Goal: Transaction & Acquisition: Purchase product/service

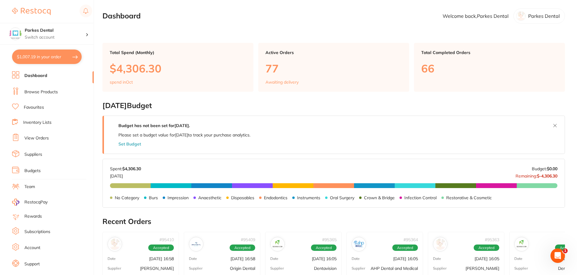
click at [42, 88] on li "Browse Products" at bounding box center [53, 91] width 82 height 9
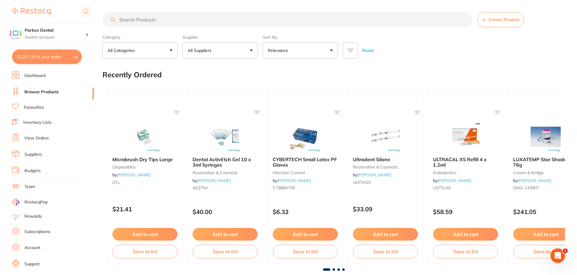
click at [141, 21] on input "search" at bounding box center [287, 19] width 370 height 15
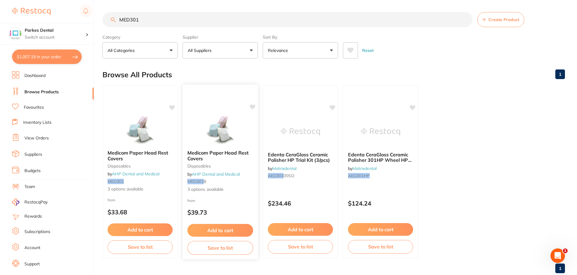
type input "MED301"
click at [228, 172] on link "AHP Dental and Medical" at bounding box center [216, 173] width 48 height 5
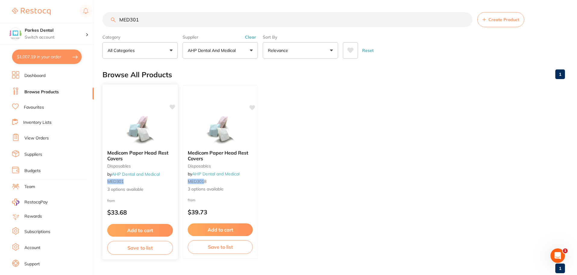
click at [140, 153] on span "Medicom Paper Head Rest Covers" at bounding box center [137, 156] width 61 height 12
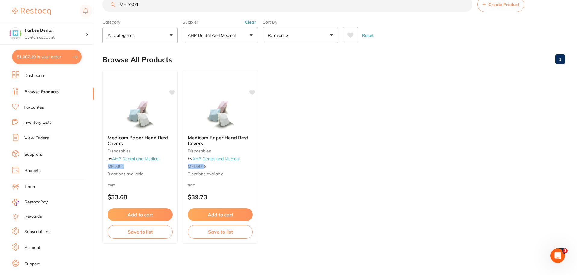
click at [124, 139] on span "Medicom Paper Head Rest Covers" at bounding box center [138, 139] width 61 height 11
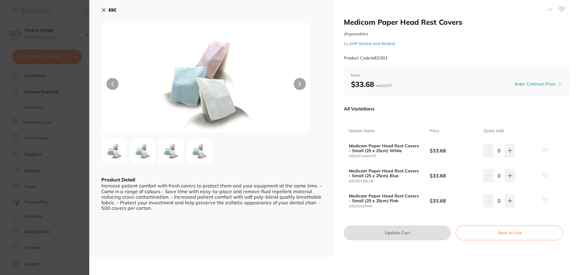
click at [105, 8] on icon at bounding box center [103, 10] width 5 height 5
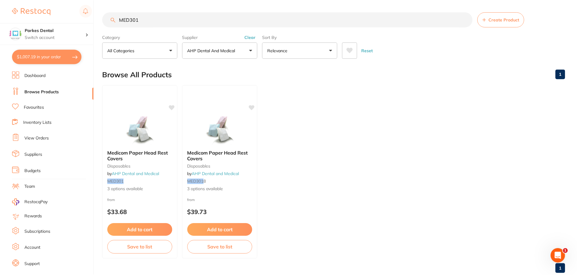
scroll to position [15, 0]
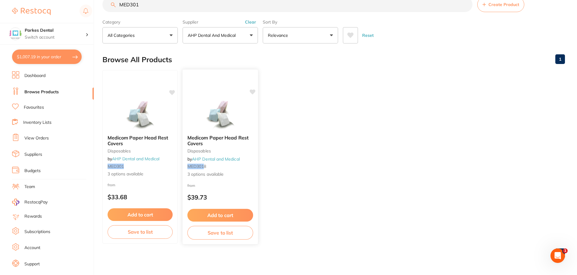
click at [219, 138] on span "Medicom Paper Head Rest Covers" at bounding box center [217, 140] width 61 height 12
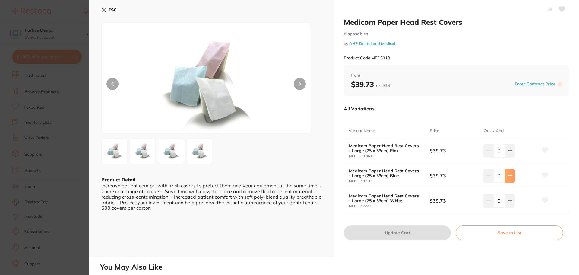
click at [512, 181] on button at bounding box center [510, 175] width 10 height 13
type input "1"
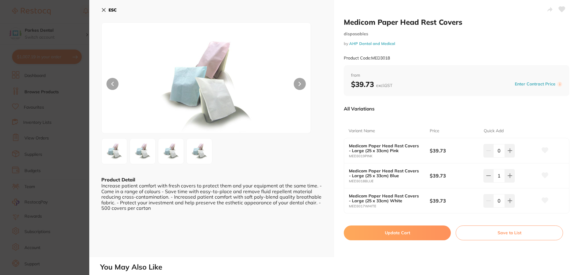
click at [390, 233] on button "Update Cart" at bounding box center [397, 232] width 107 height 14
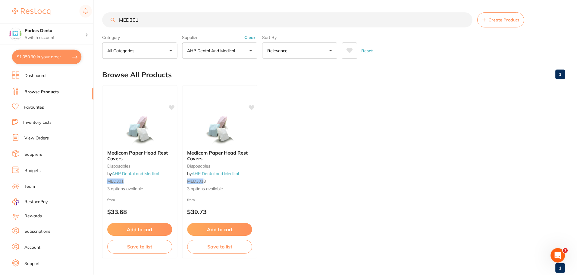
scroll to position [15, 0]
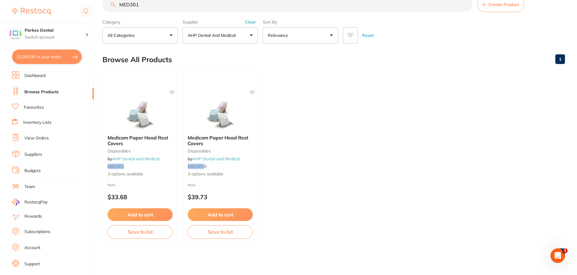
click at [36, 56] on button "$1,050.90 in your order" at bounding box center [47, 56] width 70 height 14
checkbox input "true"
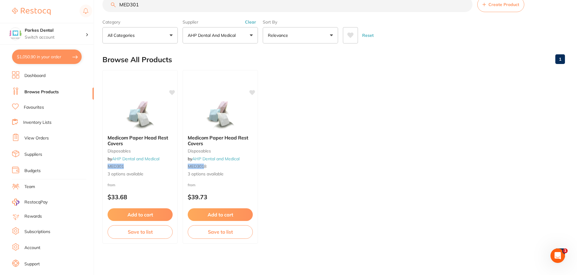
checkbox input "true"
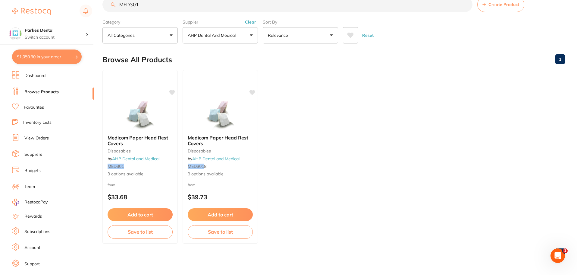
checkbox input "true"
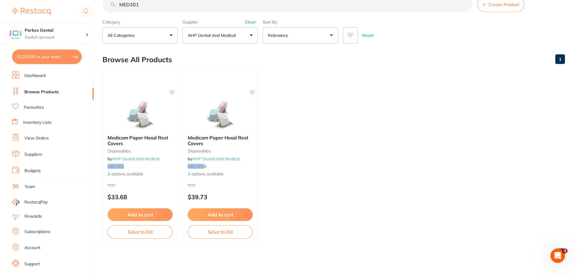
checkbox input "true"
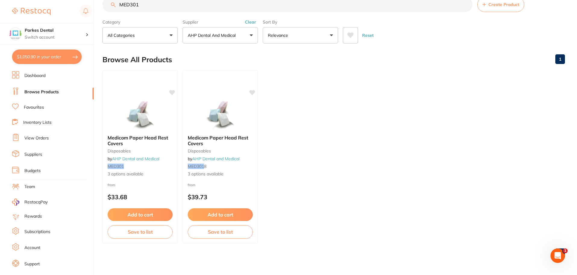
checkbox input "true"
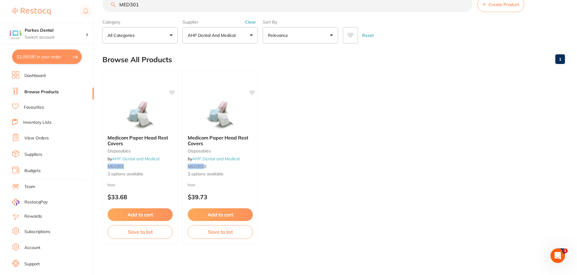
checkbox input "true"
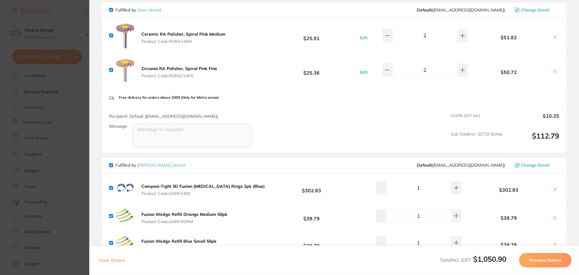
scroll to position [0, 0]
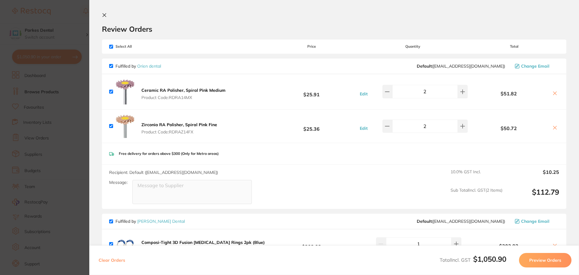
click at [104, 15] on icon at bounding box center [104, 15] width 3 height 3
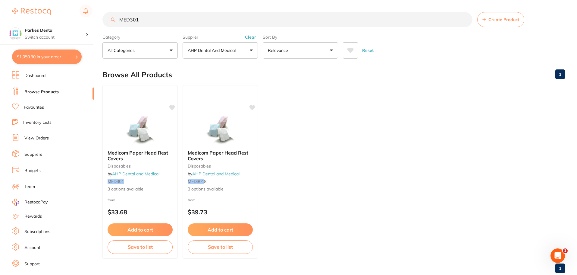
drag, startPoint x: 160, startPoint y: 5, endPoint x: 118, endPoint y: 8, distance: 42.3
click at [118, 8] on main "MED301 Create Product Category All Categories All Categories disposables Clear …" at bounding box center [339, 145] width 475 height 290
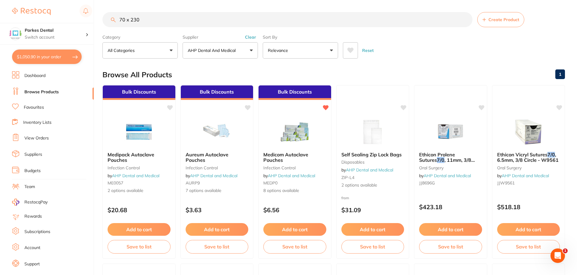
click at [213, 53] on p "AHP Dental and Medical" at bounding box center [213, 50] width 50 height 6
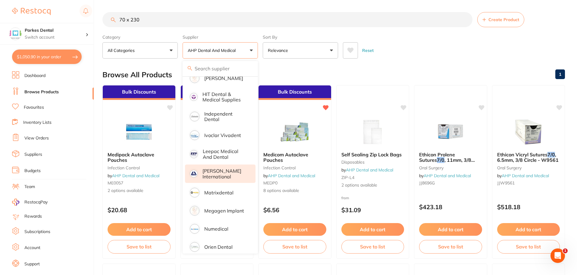
scroll to position [241, 0]
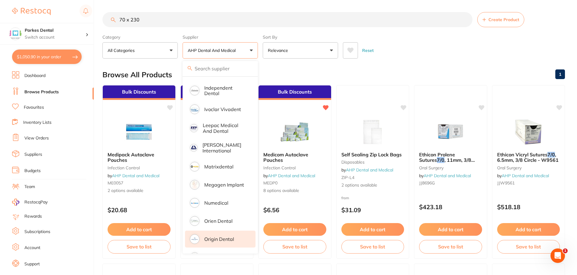
click at [209, 236] on p "Origin Dental" at bounding box center [219, 238] width 30 height 5
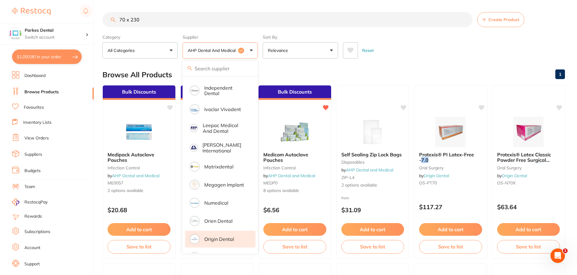
scroll to position [0, 0]
click at [378, 38] on div "Reset" at bounding box center [451, 47] width 217 height 21
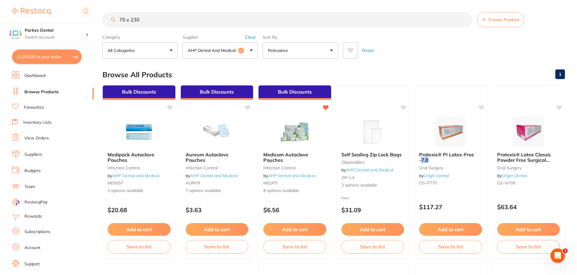
click at [250, 50] on button "AHP Dental and Medical +1" at bounding box center [220, 50] width 75 height 16
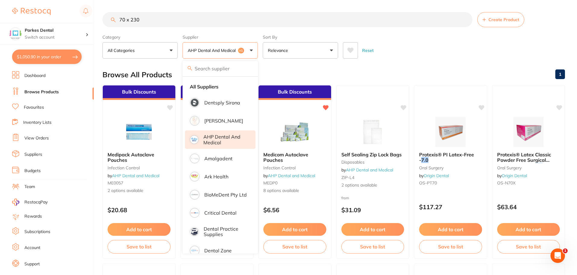
click at [210, 143] on p "AHP Dental and Medical" at bounding box center [225, 139] width 44 height 11
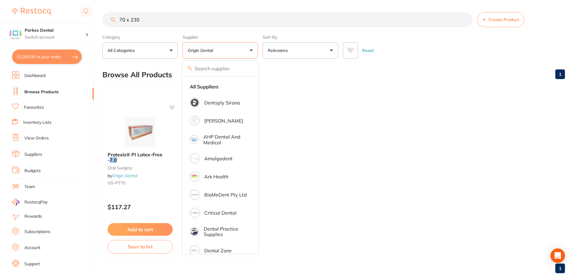
click at [455, 41] on div "Reset" at bounding box center [451, 47] width 217 height 21
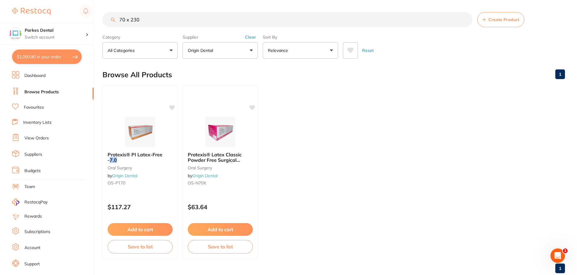
drag, startPoint x: 148, startPoint y: 19, endPoint x: 115, endPoint y: 22, distance: 32.9
click at [115, 22] on div "70 x 230 Create Product" at bounding box center [333, 19] width 463 height 15
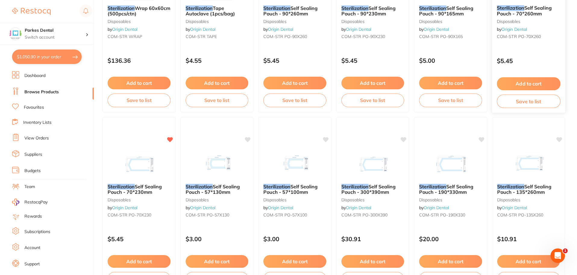
scroll to position [151, 0]
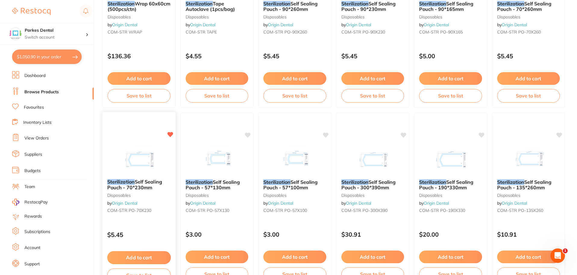
type input "sterilzation"
click at [143, 257] on button "Add to cart" at bounding box center [139, 257] width 64 height 13
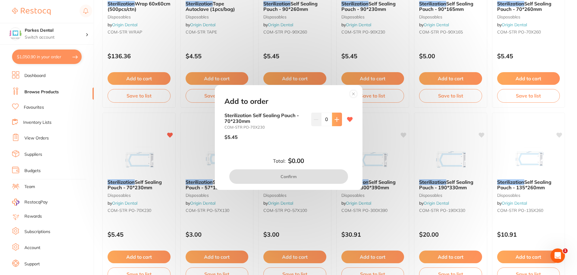
scroll to position [0, 0]
click at [338, 118] on icon at bounding box center [337, 119] width 5 height 5
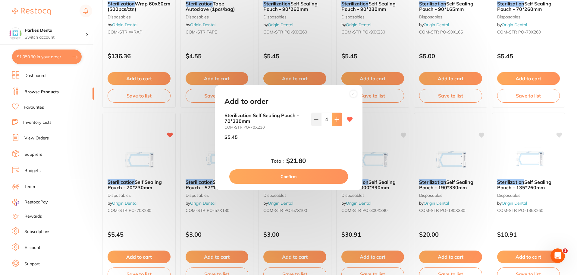
click at [338, 118] on icon at bounding box center [337, 119] width 5 height 5
click at [333, 118] on button at bounding box center [337, 118] width 10 height 13
type input "6"
click at [303, 178] on button "Confirm" at bounding box center [288, 176] width 119 height 14
checkbox input "false"
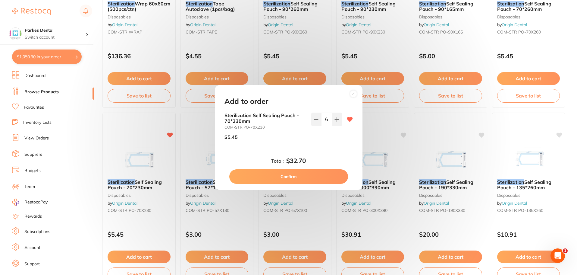
checkbox input "false"
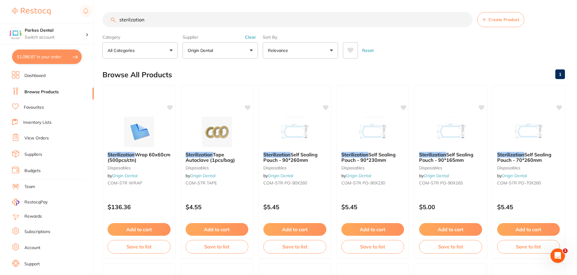
click at [251, 51] on button "Origin Dental" at bounding box center [220, 50] width 75 height 16
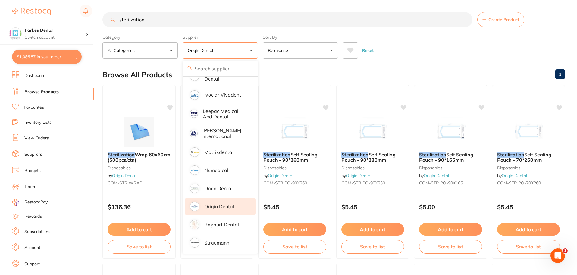
scroll to position [218, 0]
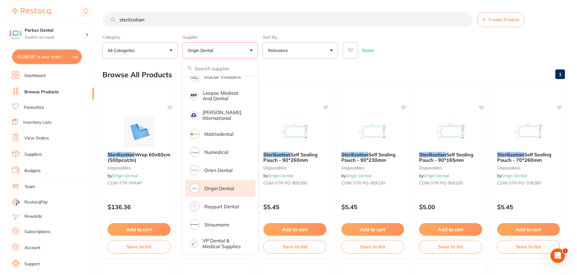
click at [222, 185] on p "Origin Dental" at bounding box center [219, 187] width 30 height 5
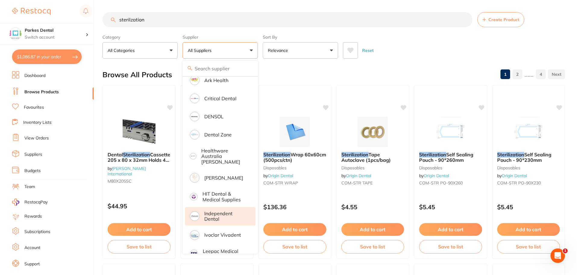
scroll to position [60, 0]
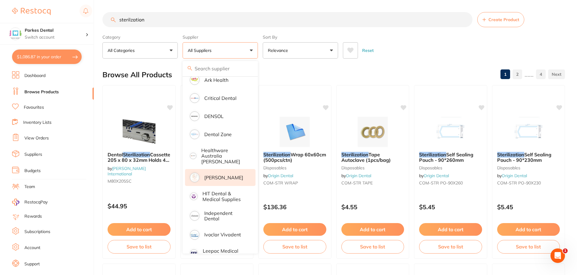
click at [222, 175] on p "[PERSON_NAME]" at bounding box center [223, 177] width 39 height 5
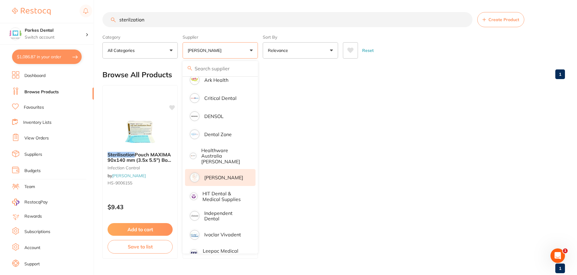
scroll to position [0, 0]
drag, startPoint x: 157, startPoint y: 20, endPoint x: 119, endPoint y: 26, distance: 39.0
click at [119, 26] on input "sterilzation" at bounding box center [287, 19] width 370 height 15
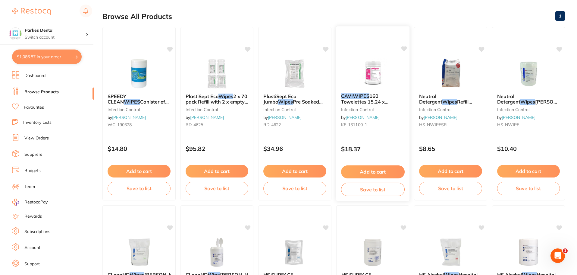
scroll to position [0, 0]
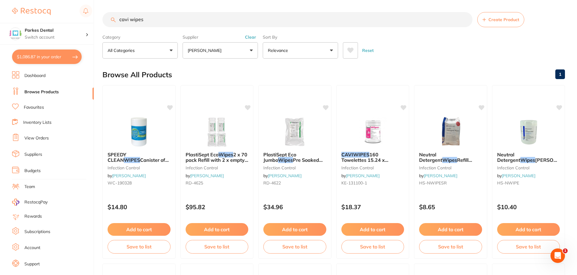
type input "cavi wipes"
click at [39, 138] on link "View Orders" at bounding box center [36, 138] width 24 height 6
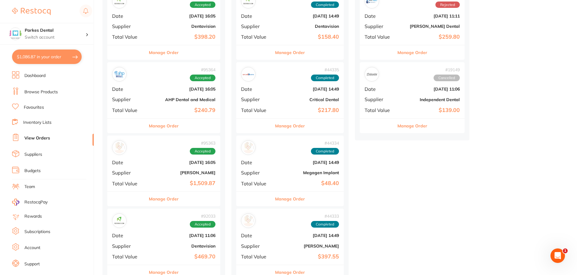
scroll to position [301, 0]
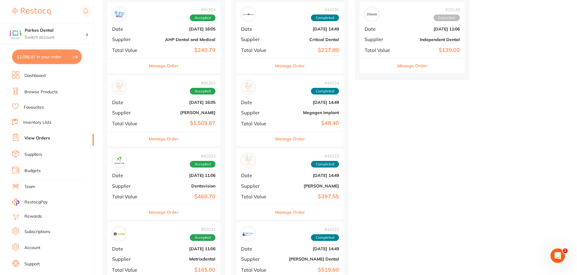
click at [151, 122] on b "$1,509.87" at bounding box center [183, 123] width 66 height 6
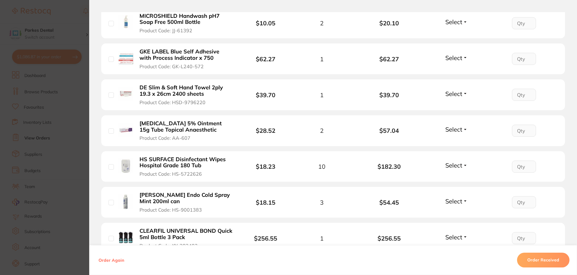
scroll to position [362, 0]
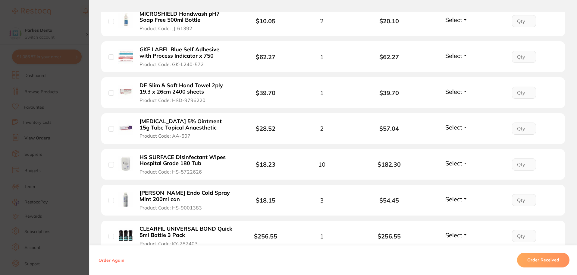
click at [162, 154] on b "HS SURFACE Disinfectant Wipes Hospital Grade 180 Tub" at bounding box center [186, 160] width 93 height 12
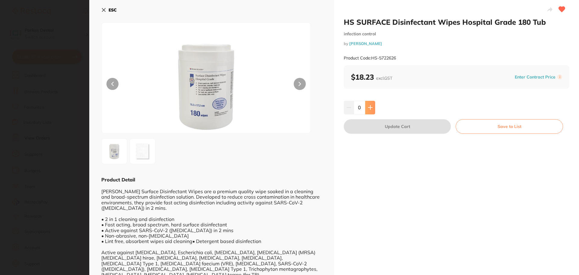
scroll to position [0, 0]
click at [368, 106] on icon at bounding box center [370, 107] width 5 height 5
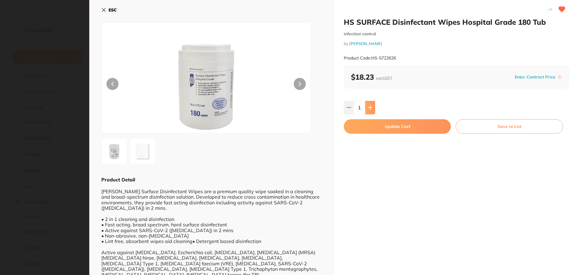
click at [368, 106] on icon at bounding box center [370, 107] width 5 height 5
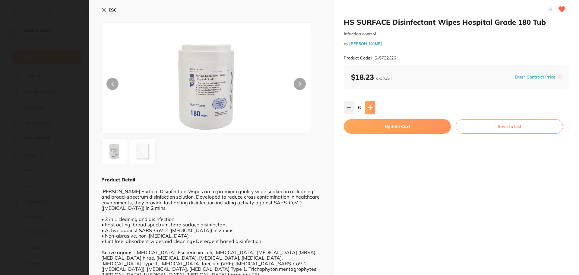
click at [368, 106] on icon at bounding box center [370, 107] width 5 height 5
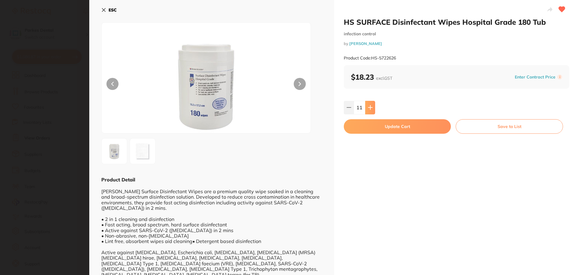
click at [368, 106] on icon at bounding box center [370, 107] width 5 height 5
type input "12"
click at [363, 128] on button "Update Cart" at bounding box center [397, 126] width 107 height 14
checkbox input "false"
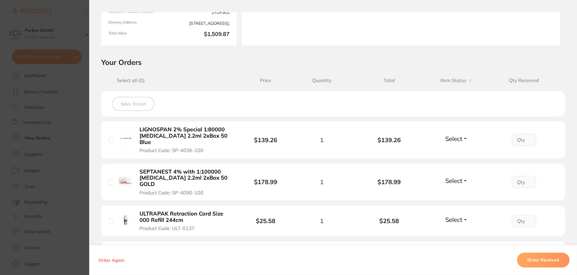
click at [69, 23] on section "Order ID: Restocq- 95363 Order Information Accepted Order Order Date [DATE] 16:…" at bounding box center [288, 137] width 577 height 275
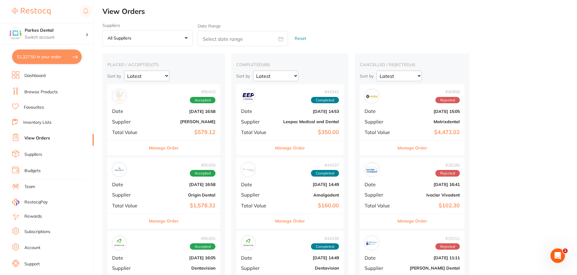
click at [166, 119] on b "[PERSON_NAME]" at bounding box center [183, 121] width 66 height 5
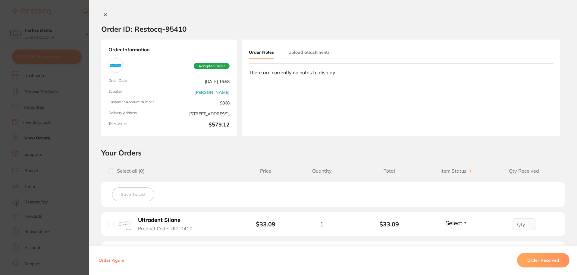
click at [532, 262] on button "Order Received" at bounding box center [543, 260] width 52 height 14
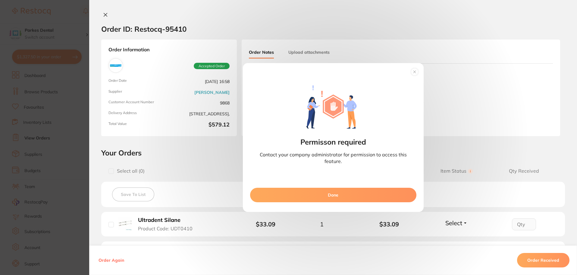
click at [299, 196] on button "Done" at bounding box center [333, 194] width 166 height 14
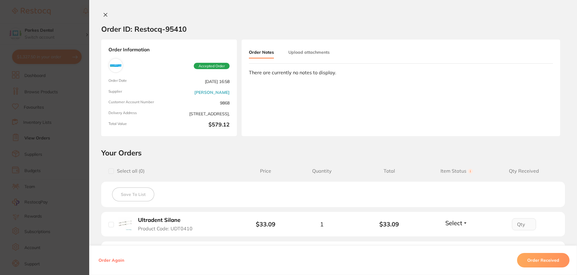
click at [103, 15] on icon at bounding box center [105, 14] width 5 height 5
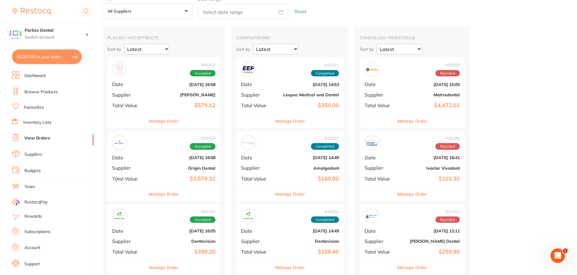
scroll to position [60, 0]
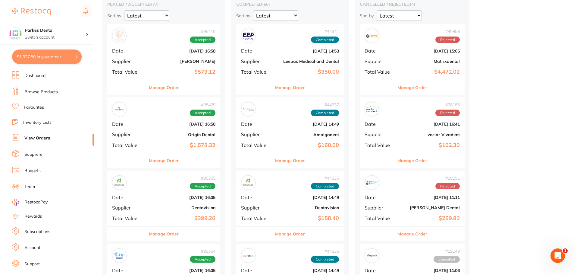
click at [28, 249] on link "Account" at bounding box center [32, 247] width 16 height 6
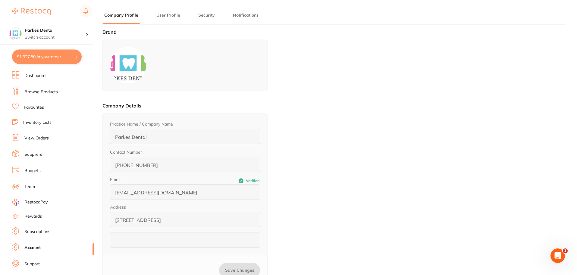
type input "Parkes"
type input "Dental"
type input "[EMAIL_ADDRESS][DOMAIN_NAME]"
click at [28, 261] on link "Support" at bounding box center [31, 264] width 15 height 6
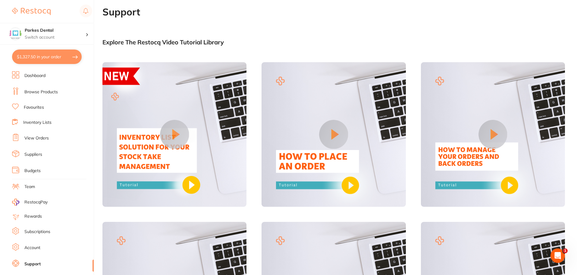
click at [30, 246] on link "Account" at bounding box center [32, 247] width 16 height 6
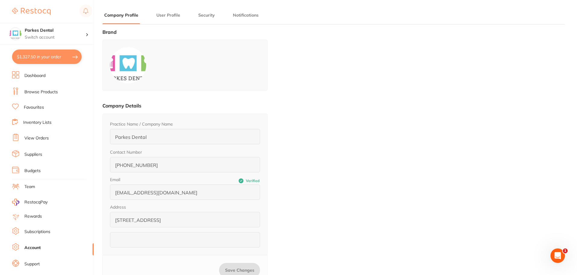
type input "Parkes"
type input "Dental"
type input "[EMAIL_ADDRESS][DOMAIN_NAME]"
click at [36, 77] on link "Dashboard" at bounding box center [34, 76] width 21 height 6
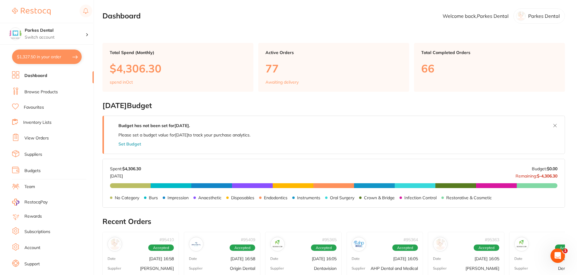
click at [32, 248] on link "Account" at bounding box center [32, 247] width 16 height 6
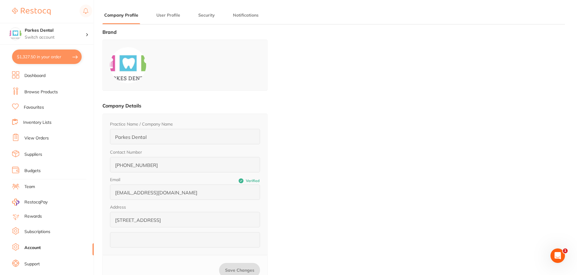
type input "Parkes"
type input "Dental"
type input "[EMAIL_ADDRESS][DOMAIN_NAME]"
click at [199, 13] on button "Security" at bounding box center [207, 15] width 20 height 6
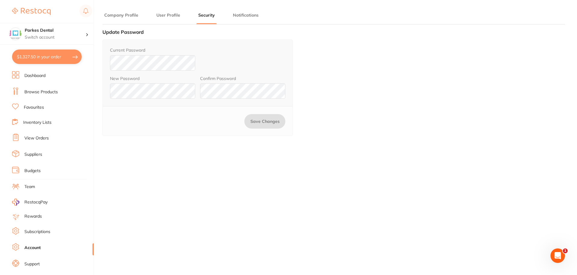
click at [247, 12] on button "Notifications" at bounding box center [245, 15] width 29 height 6
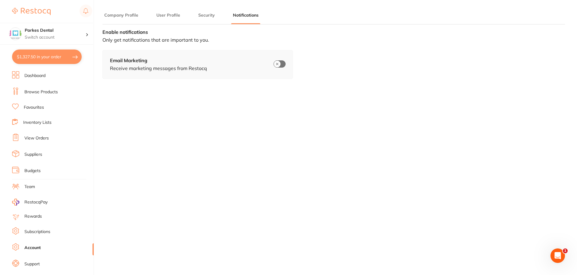
click at [166, 12] on main "Company Profile User Profile Security Notifications Brand Company Details Pract…" at bounding box center [339, 178] width 475 height 356
click at [166, 15] on button "User Profile" at bounding box center [168, 15] width 27 height 6
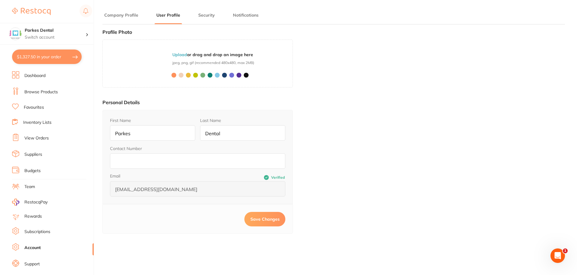
click at [123, 16] on button "Company Profile" at bounding box center [121, 15] width 38 height 6
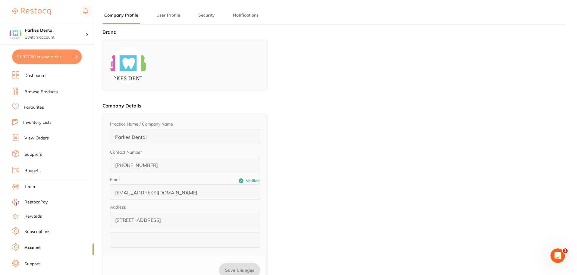
click at [28, 91] on link "Browse Products" at bounding box center [40, 92] width 33 height 6
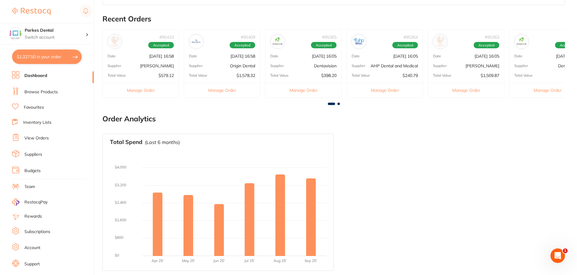
scroll to position [203, 0]
click at [34, 54] on button "$1,327.50 in your order" at bounding box center [47, 56] width 70 height 14
checkbox input "true"
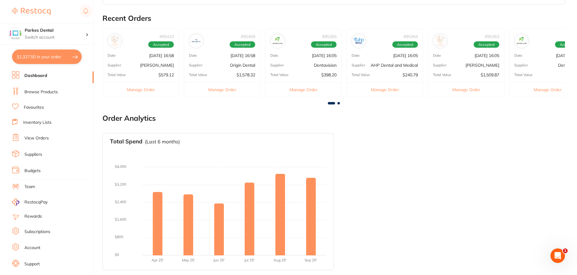
checkbox input "true"
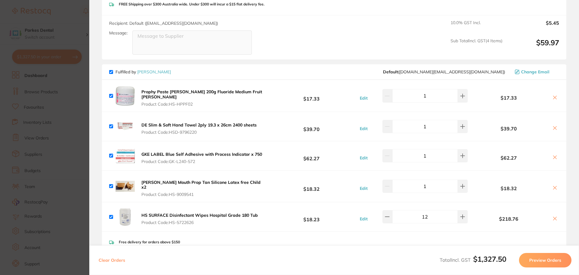
scroll to position [663, 0]
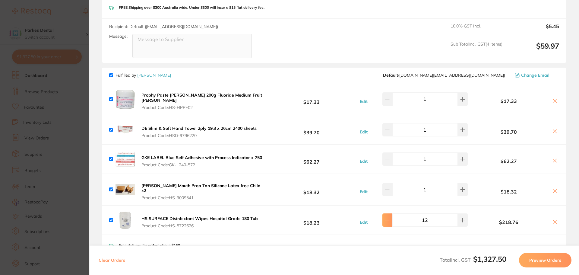
click at [387, 219] on icon at bounding box center [387, 219] width 5 height 5
type input "8"
